Goal: Find specific page/section: Find specific page/section

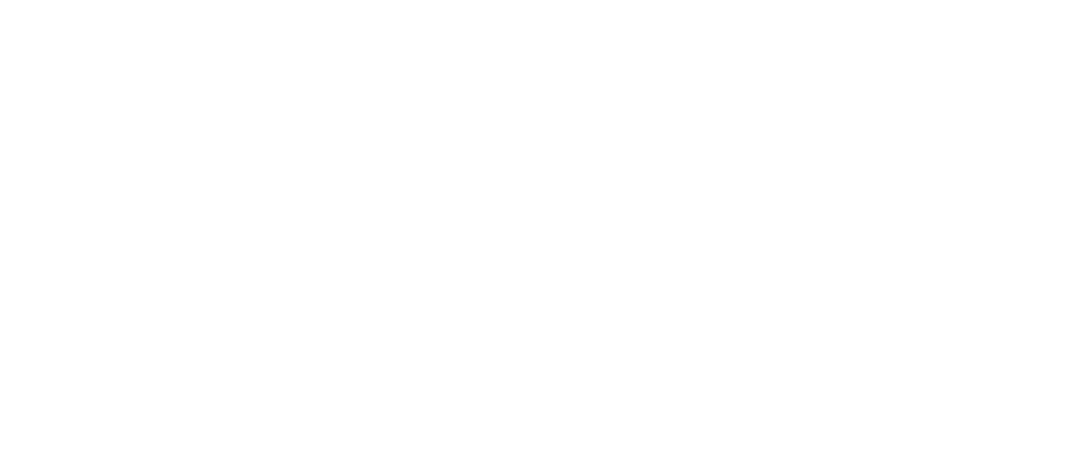
scroll to position [85, 0]
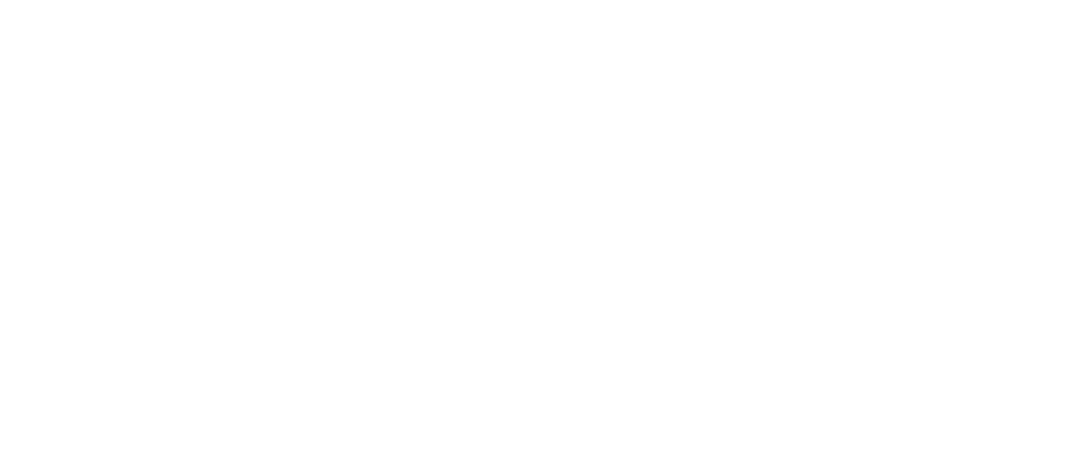
click at [28, 289] on icon at bounding box center [29, 312] width 47 height 47
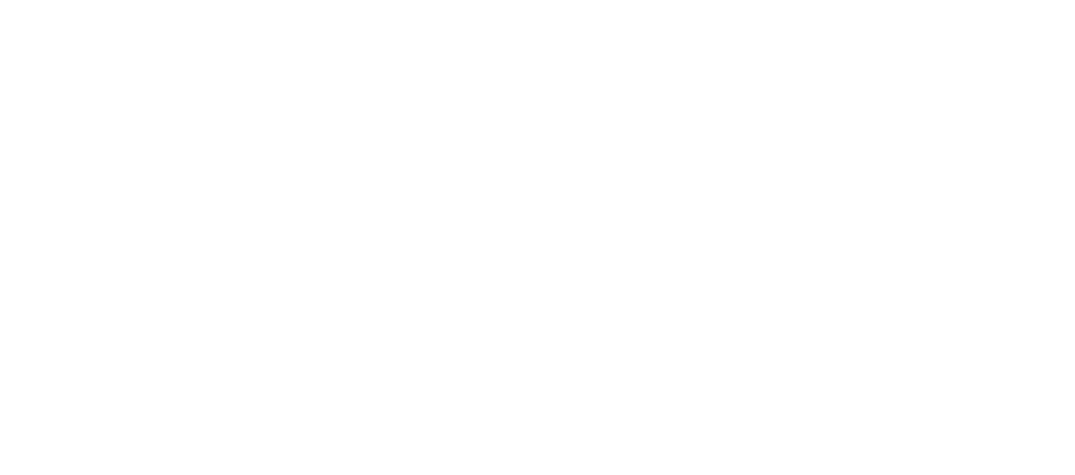
drag, startPoint x: 767, startPoint y: 154, endPoint x: 344, endPoint y: 11, distance: 445.9
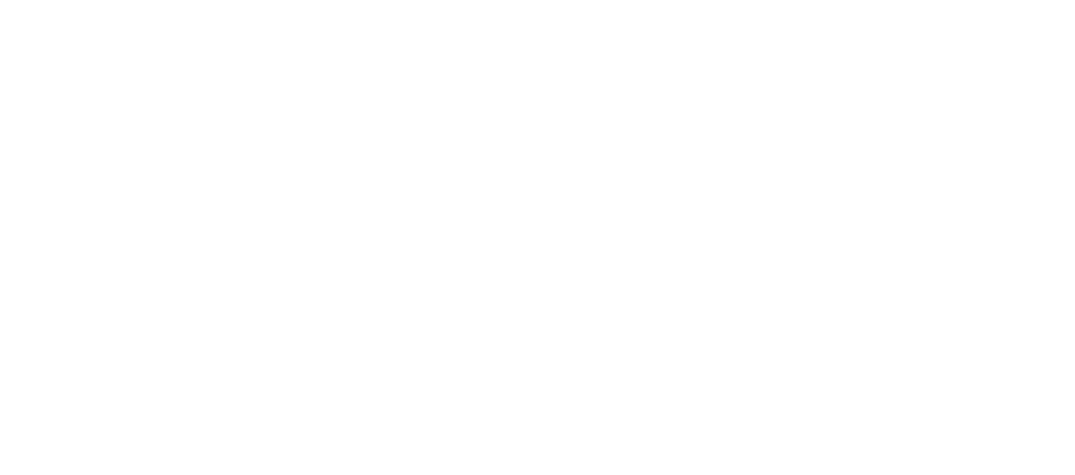
scroll to position [85, 0]
drag, startPoint x: 781, startPoint y: 100, endPoint x: 773, endPoint y: 111, distance: 13.8
